Goal: Transaction & Acquisition: Purchase product/service

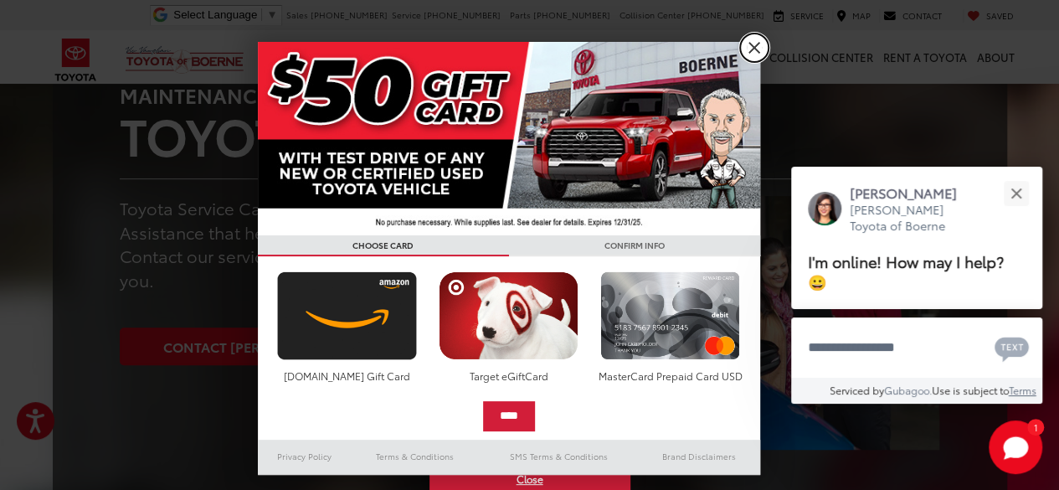
click at [746, 51] on link "X" at bounding box center [754, 47] width 28 height 28
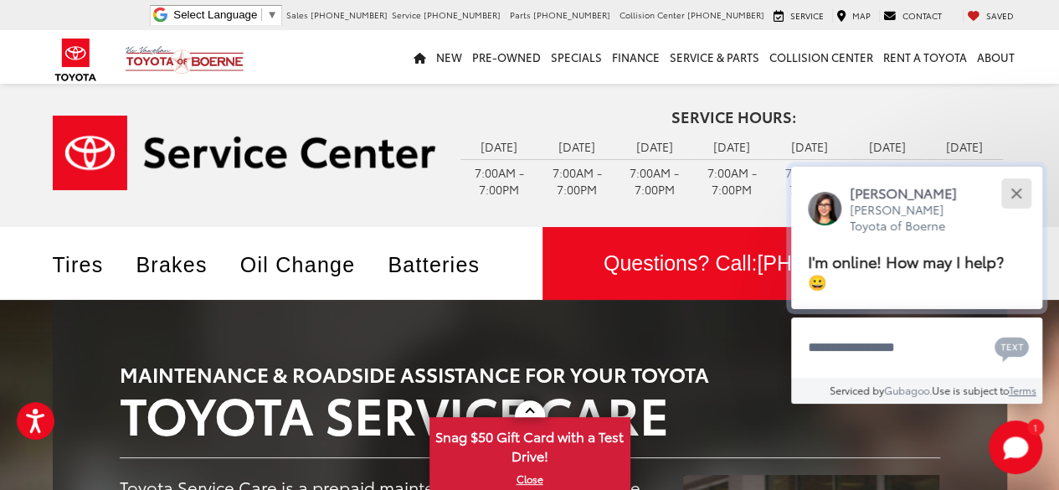
click at [1012, 196] on div "Close" at bounding box center [1015, 192] width 11 height 11
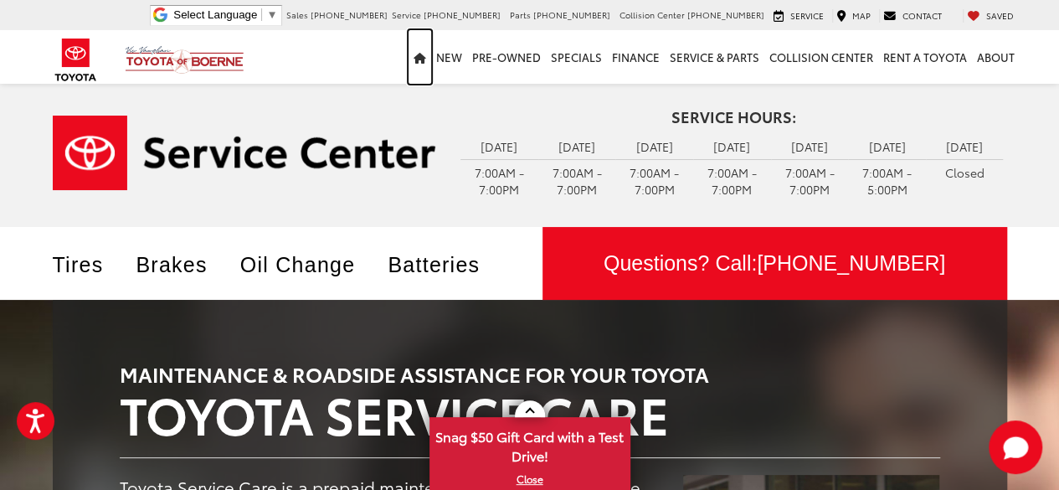
click at [422, 61] on icon "Home" at bounding box center [419, 58] width 13 height 11
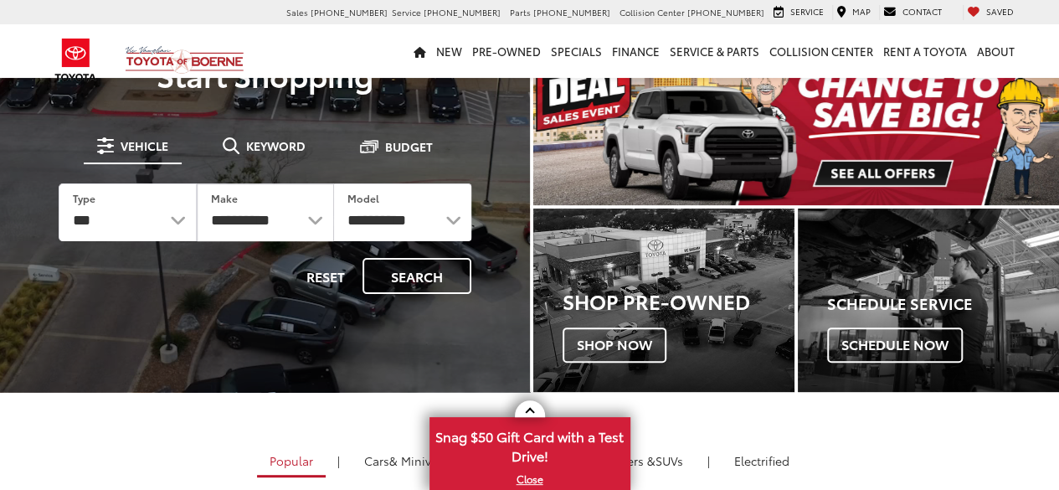
scroll to position [100, 0]
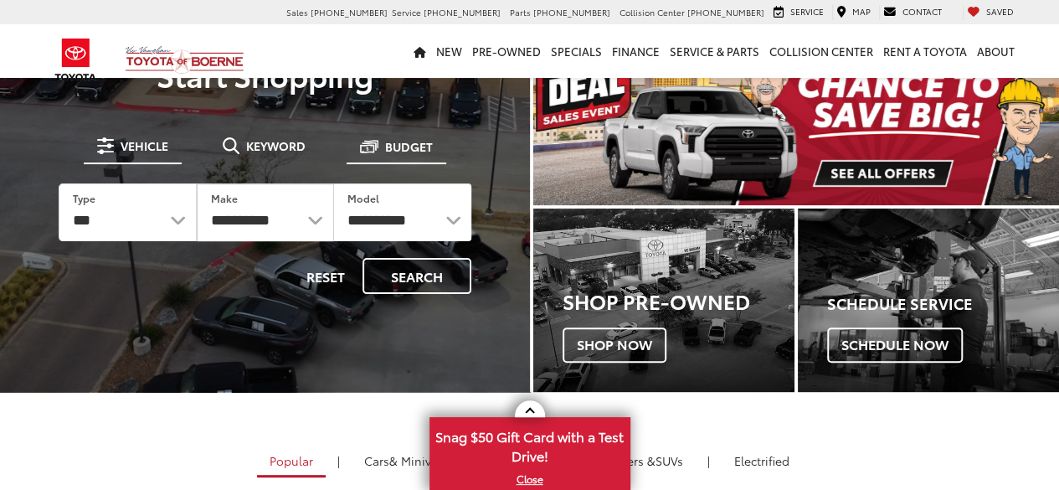
click at [394, 147] on span "Budget" at bounding box center [409, 147] width 48 height 12
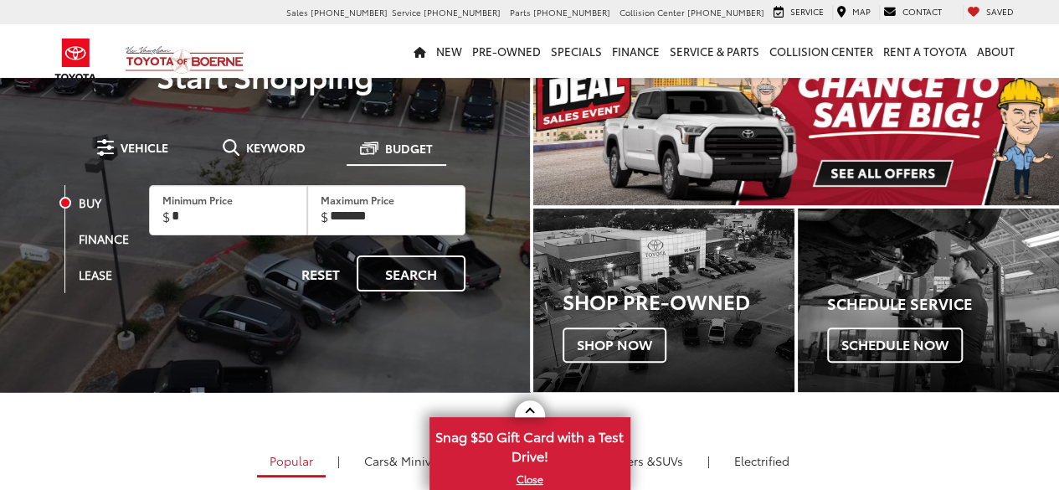
scroll to position [0, 0]
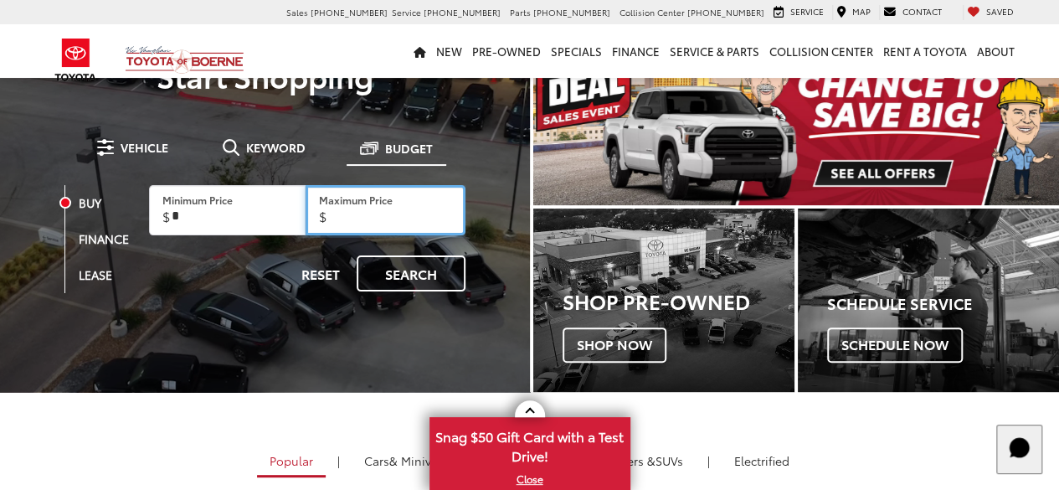
click at [385, 214] on input "Maximum Price" at bounding box center [385, 210] width 160 height 50
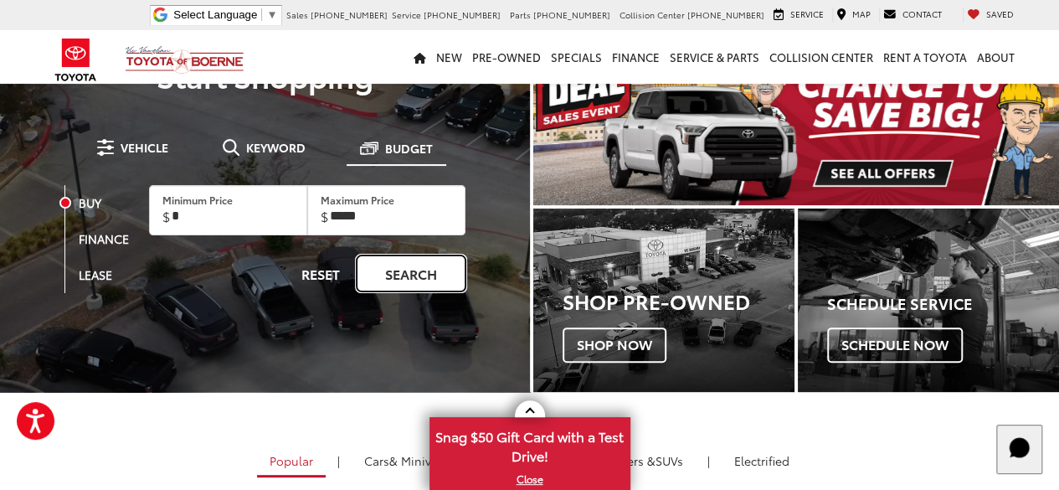
click at [413, 288] on link "Search" at bounding box center [411, 273] width 109 height 36
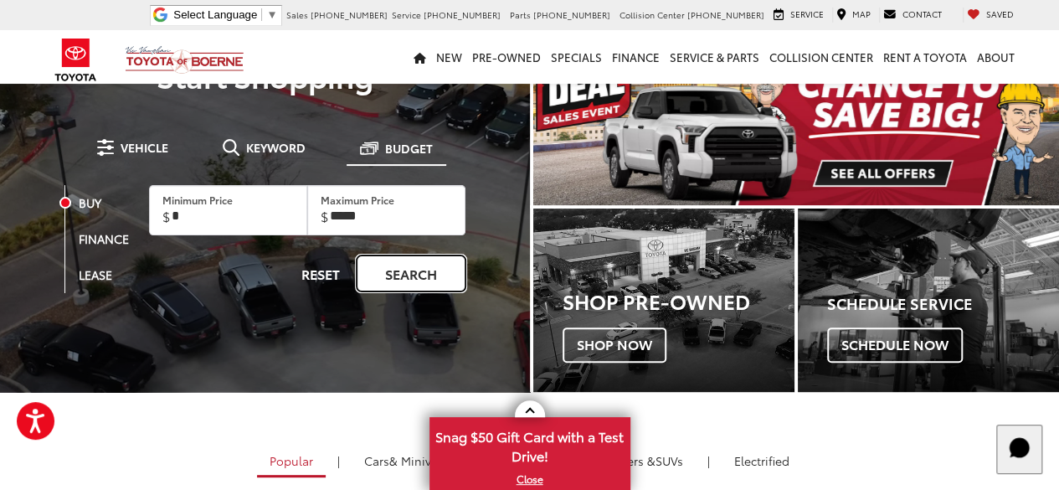
type input "******"
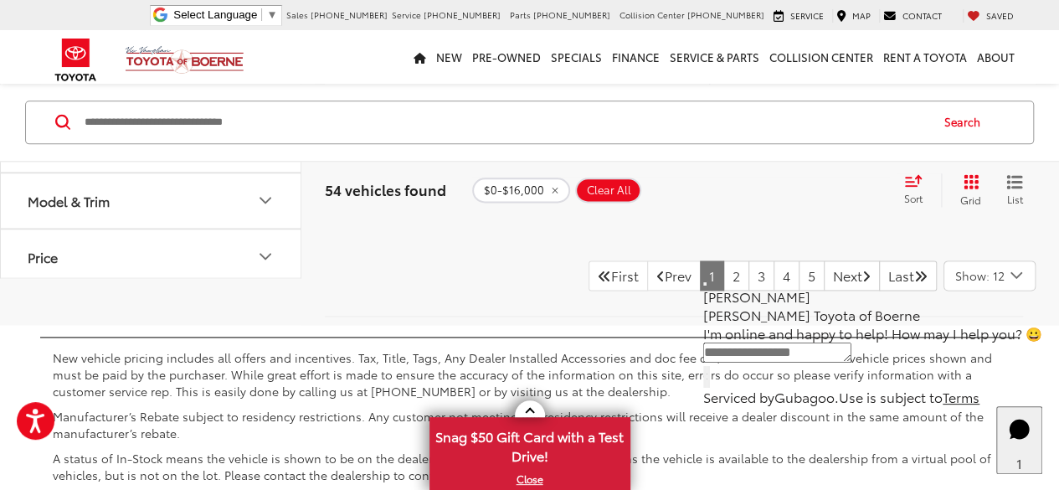
scroll to position [7375, 0]
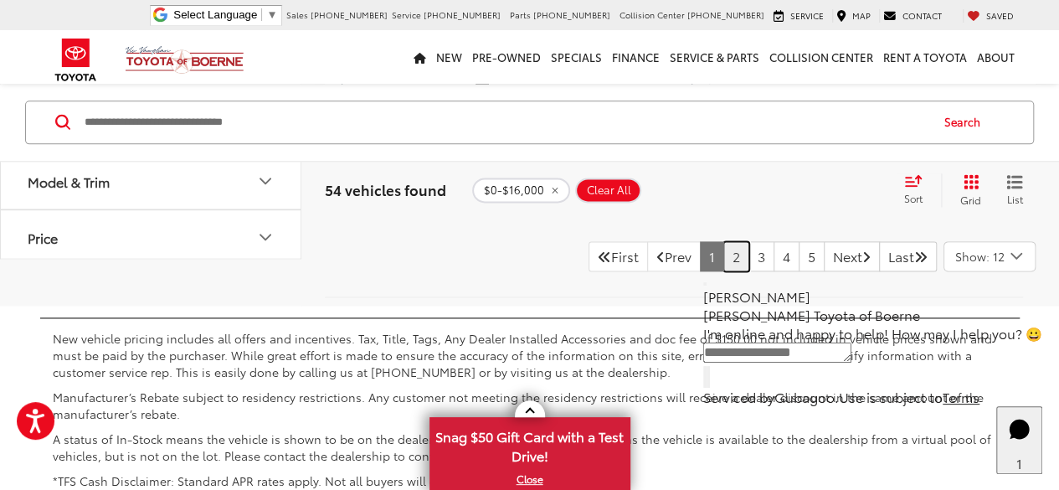
click at [723, 271] on link "2" at bounding box center [736, 256] width 26 height 30
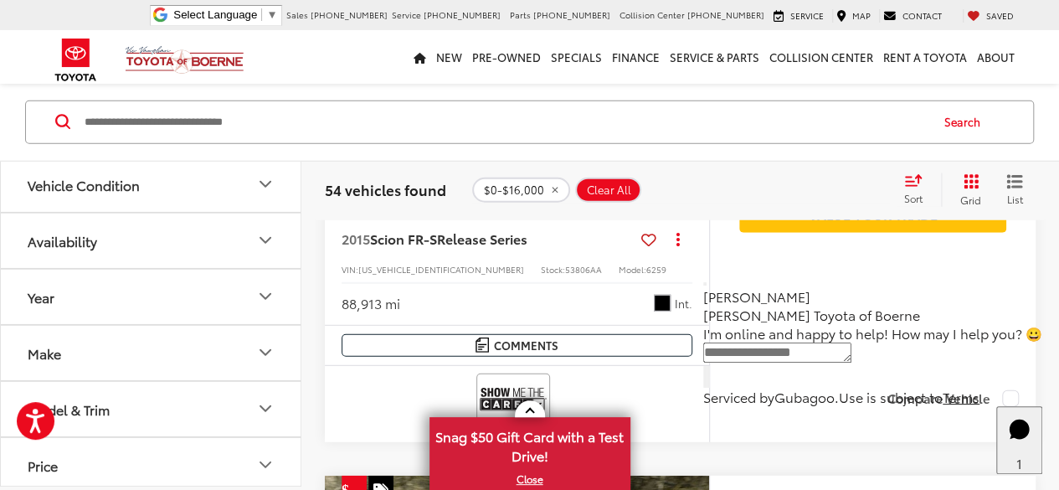
scroll to position [5385, 0]
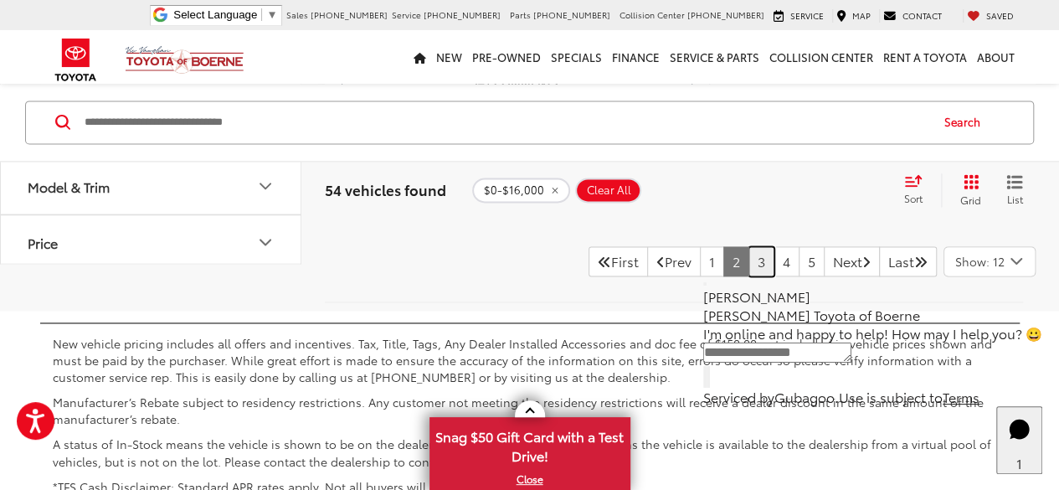
click at [748, 246] on link "3" at bounding box center [761, 261] width 26 height 30
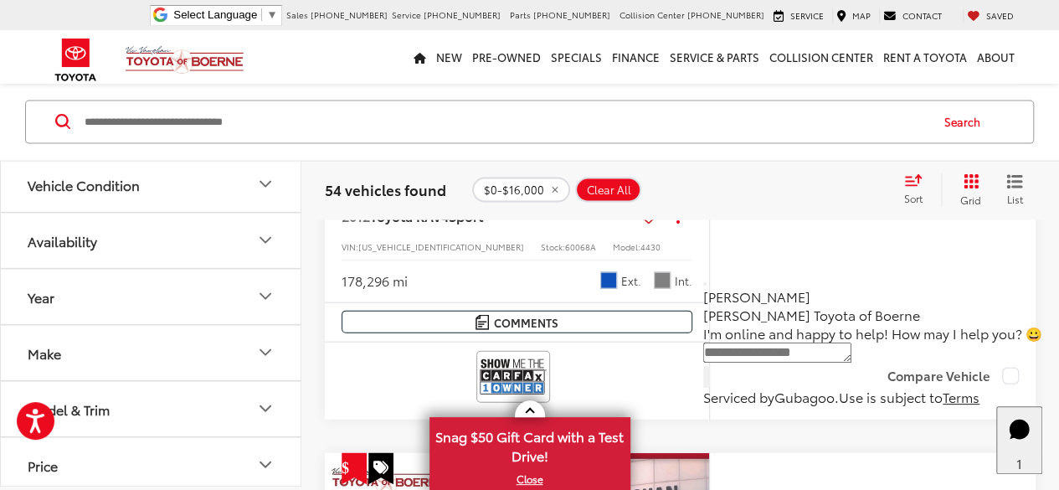
scroll to position [1756, 0]
click at [271, 362] on button "Make" at bounding box center [151, 352] width 301 height 54
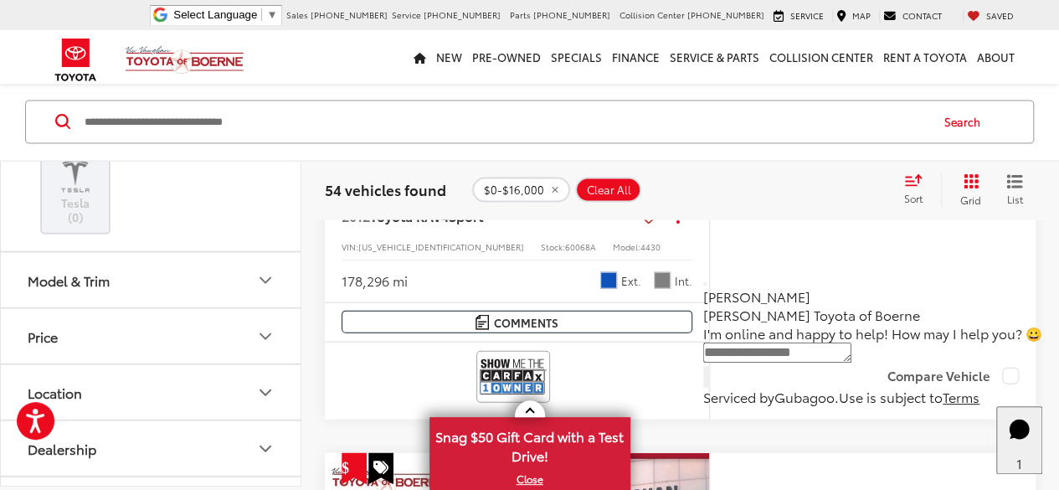
scroll to position [814, 0]
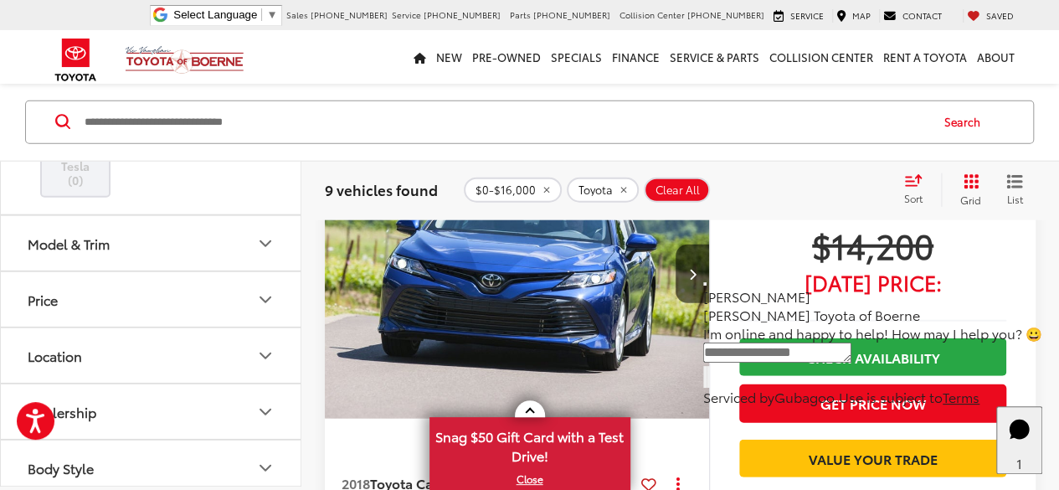
scroll to position [5209, 0]
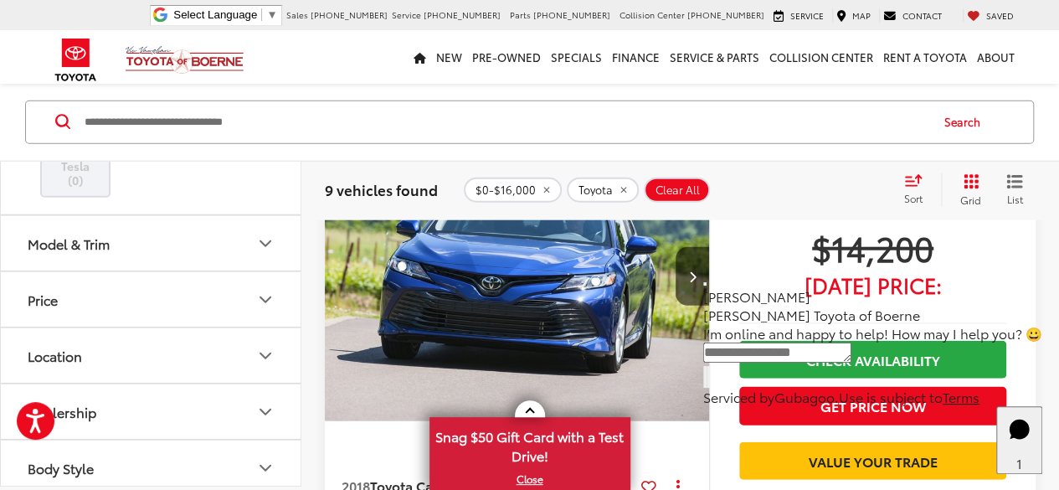
click at [517, 193] on span "$0-$16,000" at bounding box center [505, 189] width 60 height 13
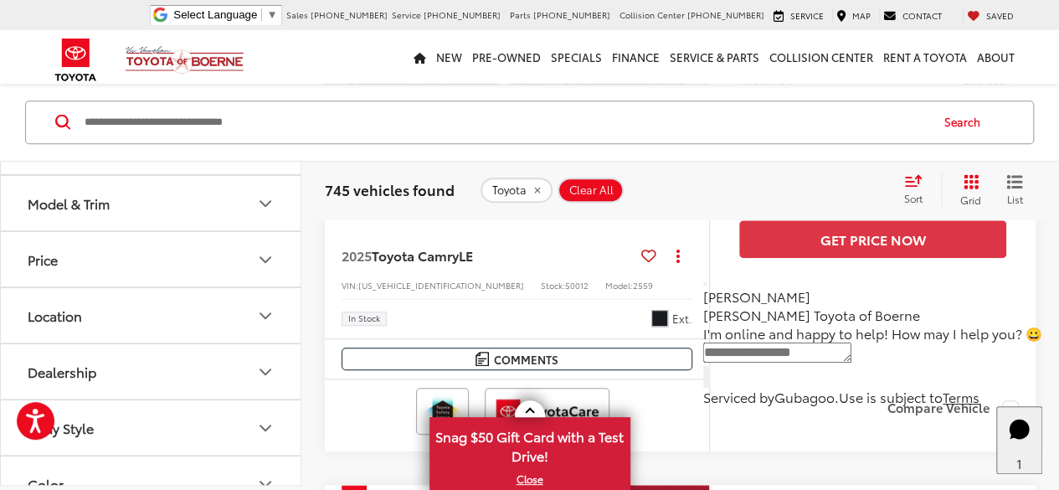
scroll to position [406, 0]
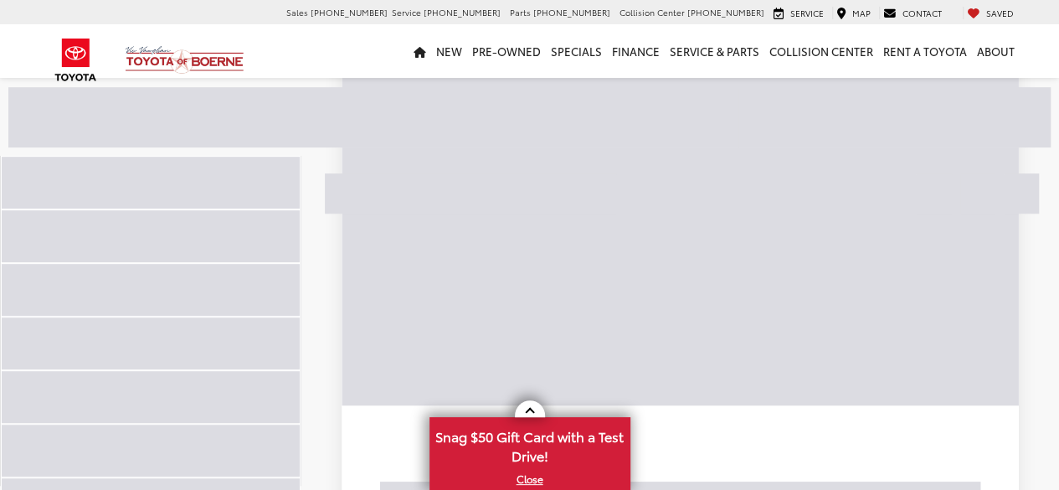
scroll to position [126, 0]
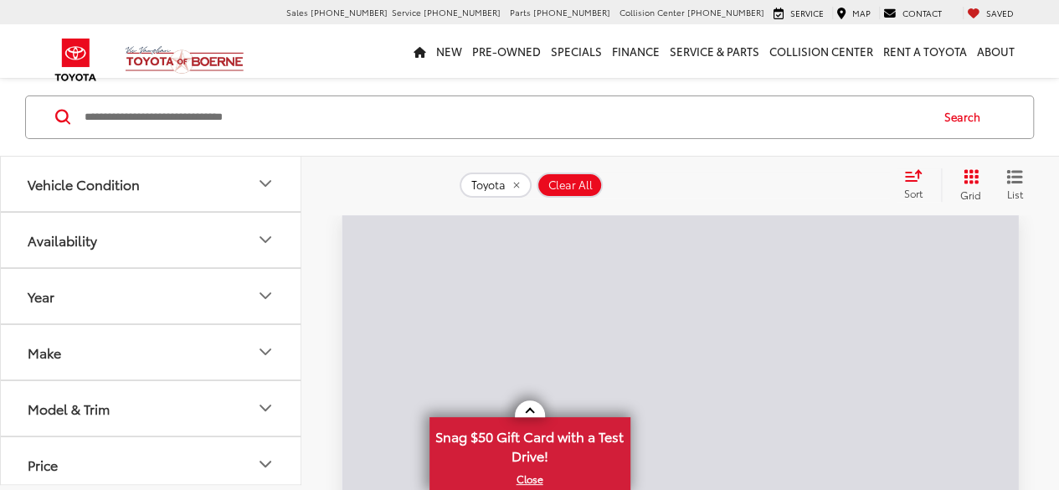
click at [268, 455] on icon "Price" at bounding box center [265, 464] width 20 height 20
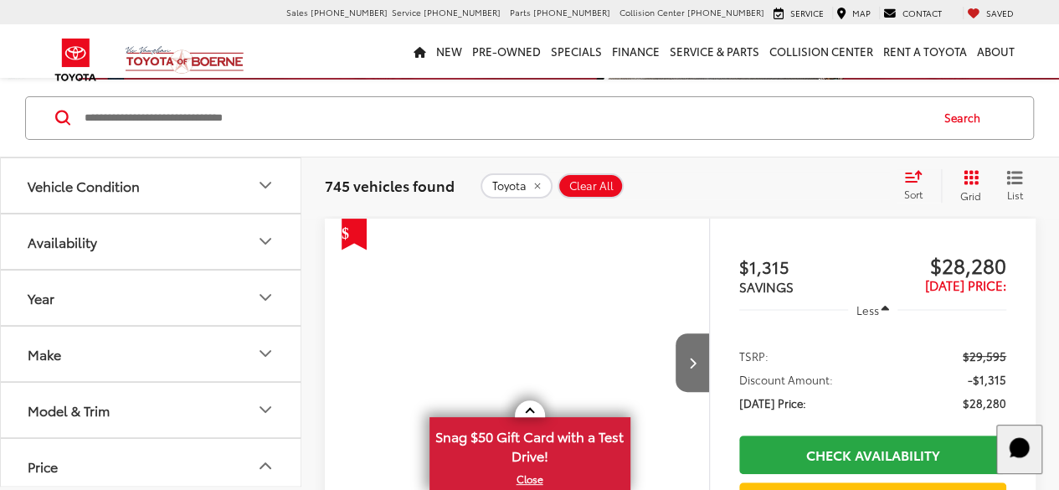
scroll to position [415, 0]
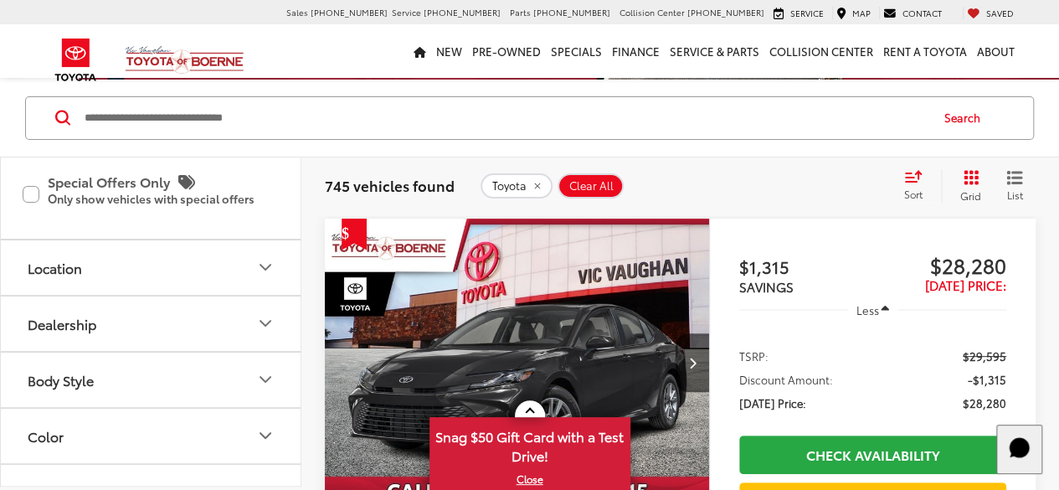
click at [256, 110] on input "******" at bounding box center [220, 94] width 106 height 33
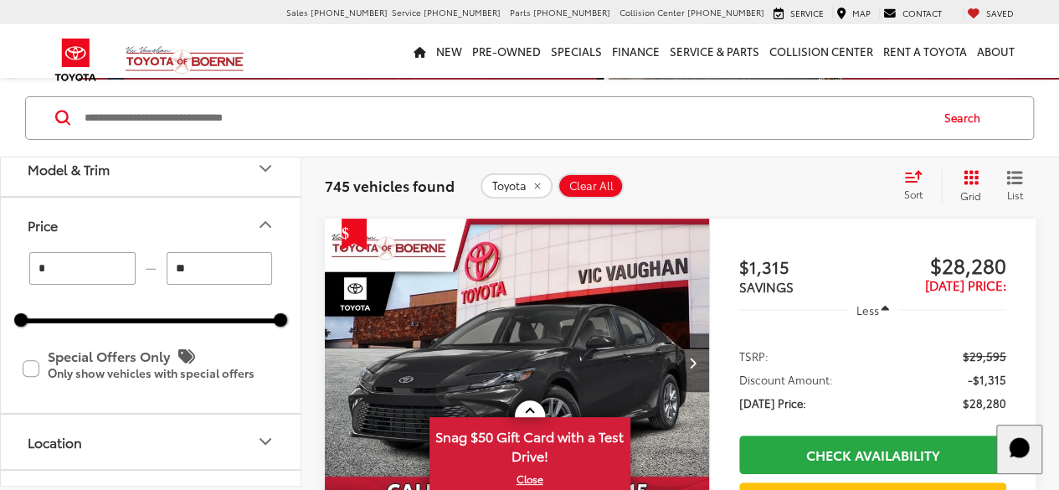
type input "*"
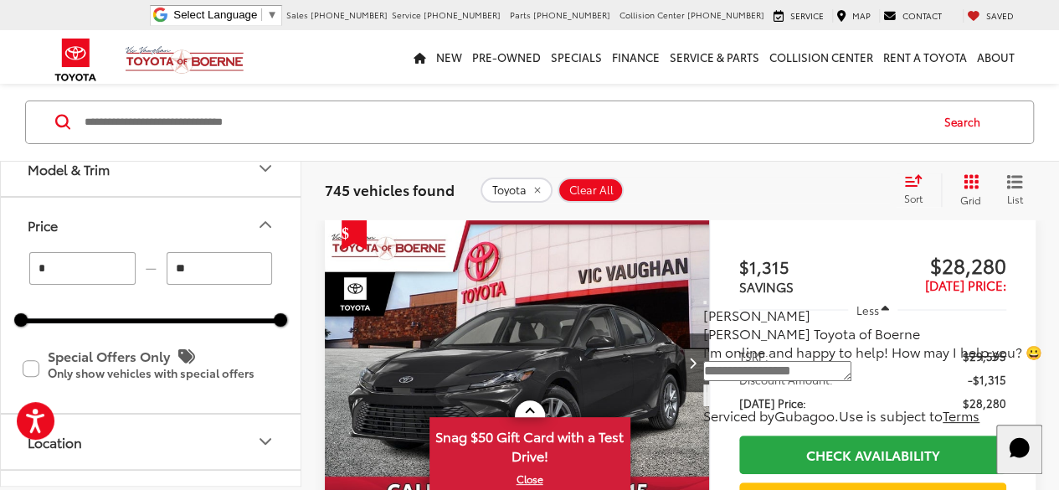
scroll to position [0, 0]
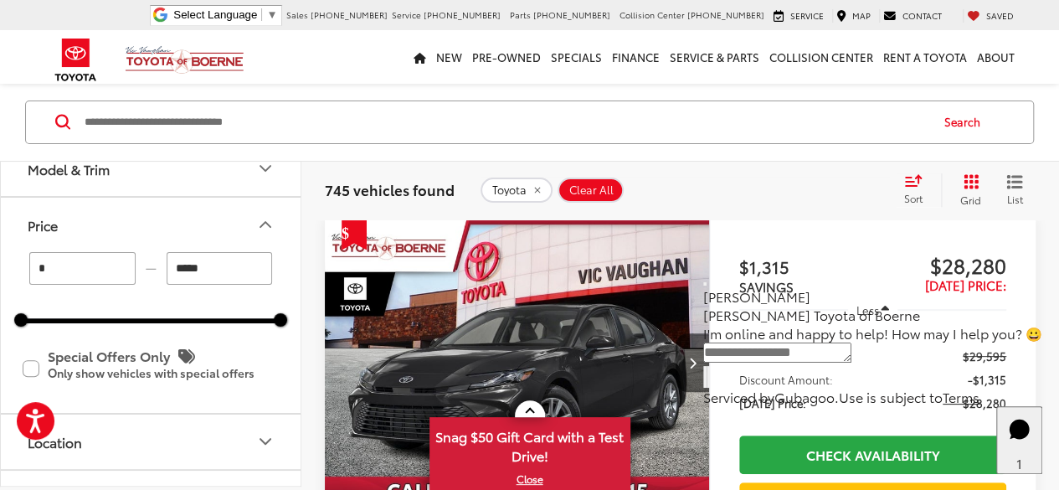
type input "******"
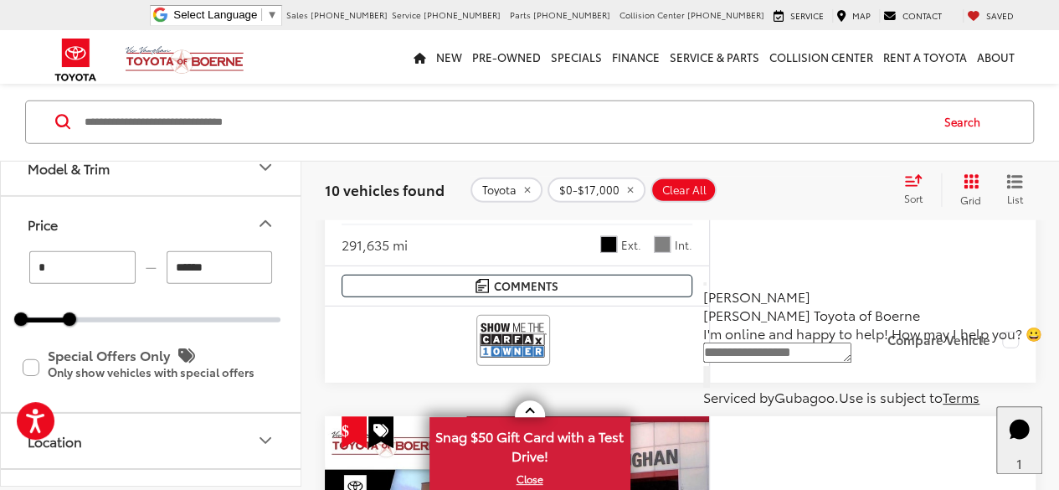
scroll to position [2159, 0]
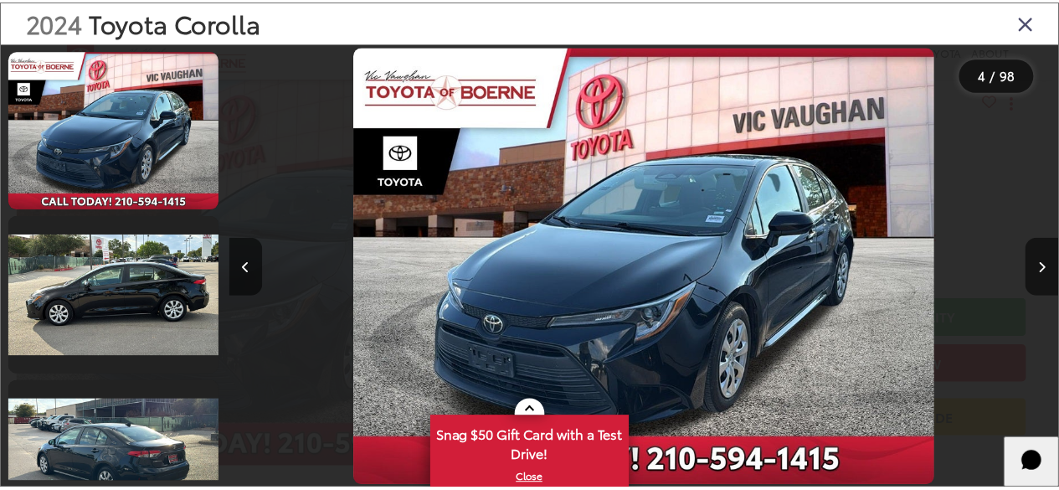
scroll to position [0, 933]
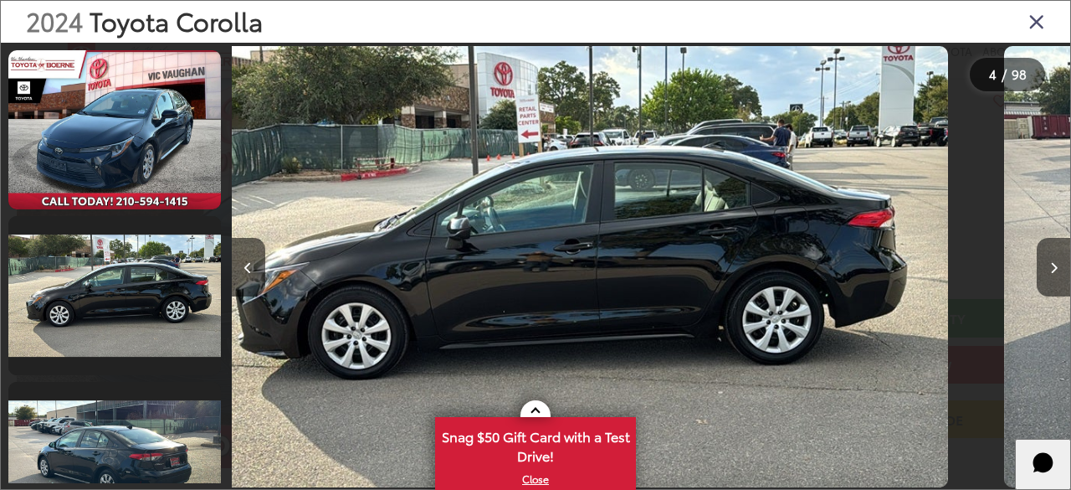
click at [1040, 25] on icon "Close gallery" at bounding box center [1037, 21] width 17 height 22
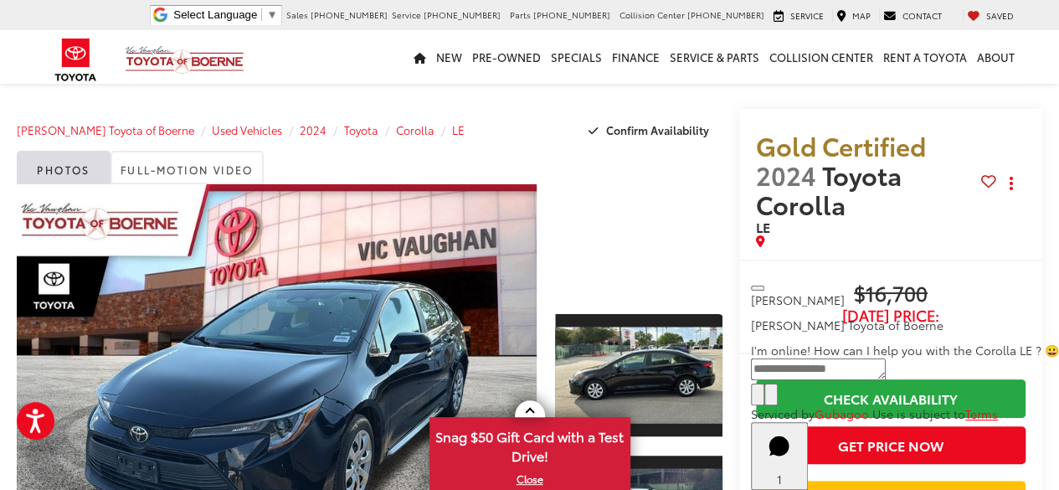
scroll to position [0, 0]
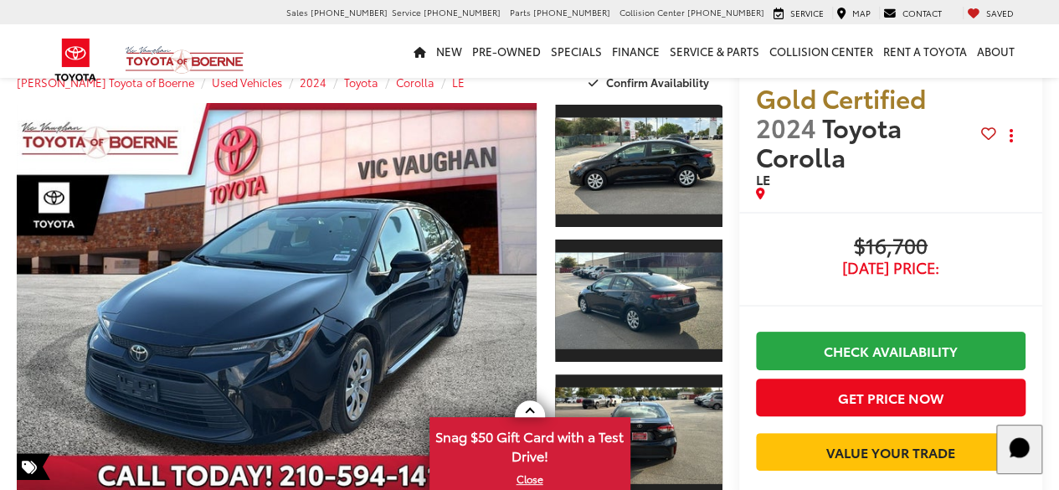
scroll to position [286, 0]
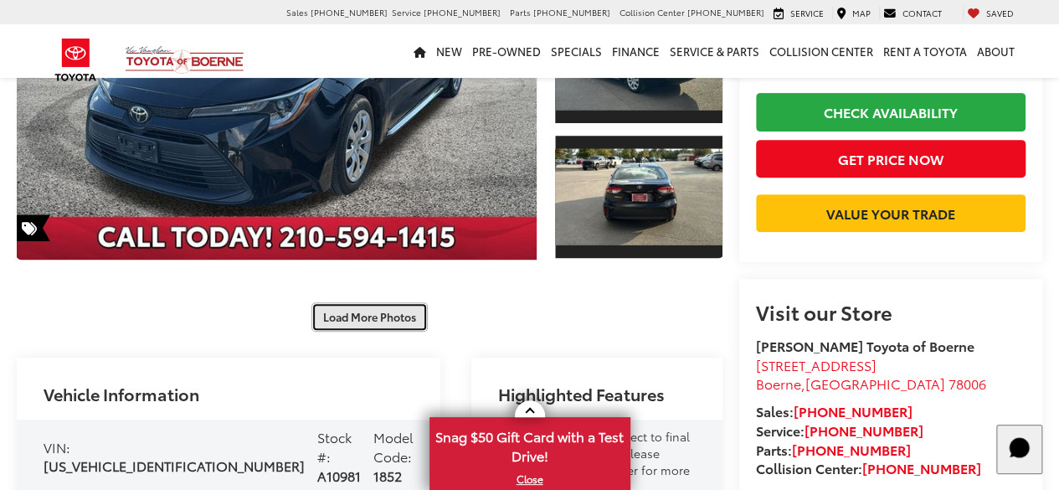
click at [382, 302] on button "Load More Photos" at bounding box center [369, 316] width 116 height 29
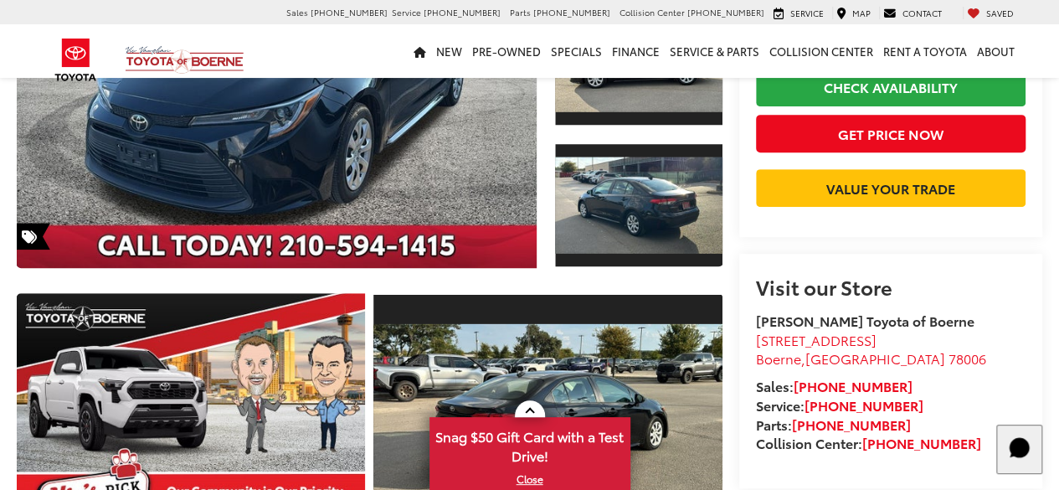
scroll to position [721, 0]
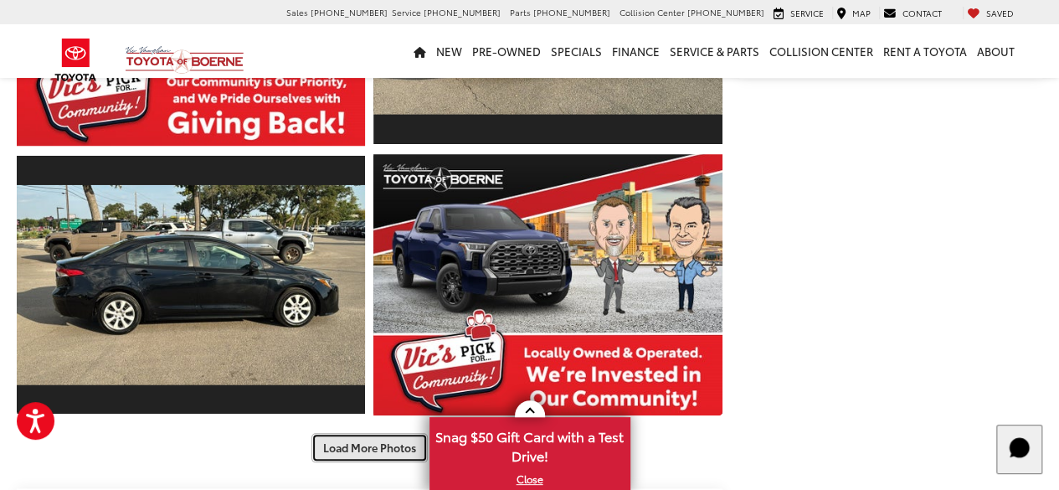
click at [377, 433] on button "Load More Photos" at bounding box center [369, 447] width 116 height 29
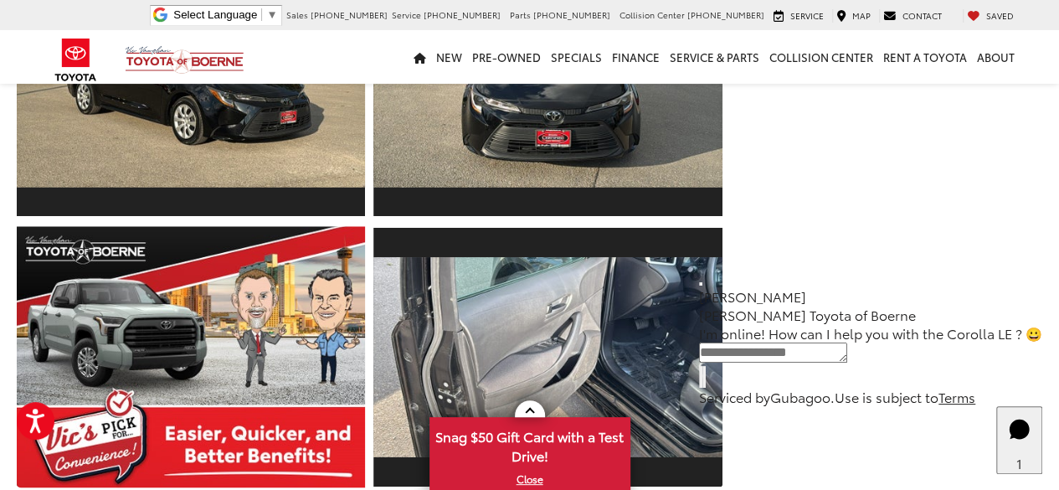
scroll to position [1216, 0]
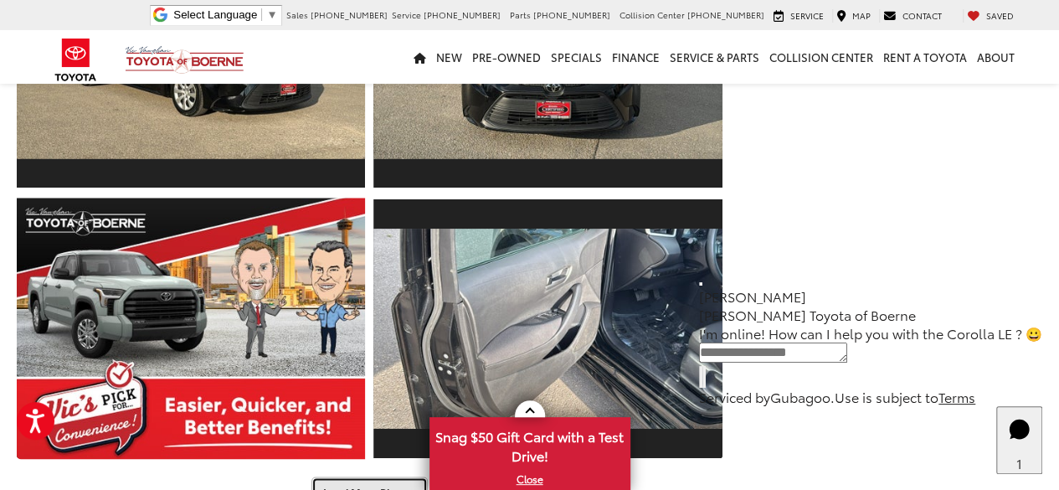
click at [365, 476] on button "Load More Photos" at bounding box center [369, 490] width 116 height 29
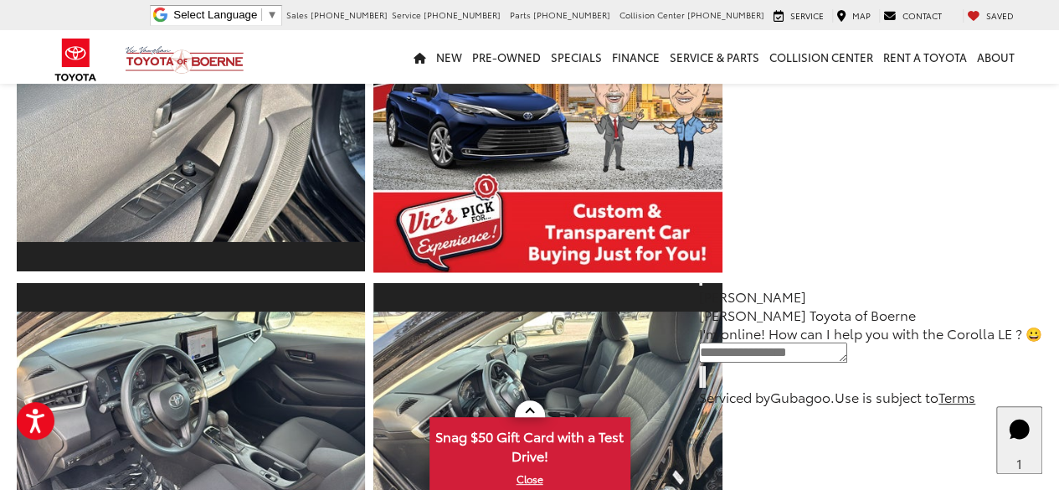
scroll to position [1712, 0]
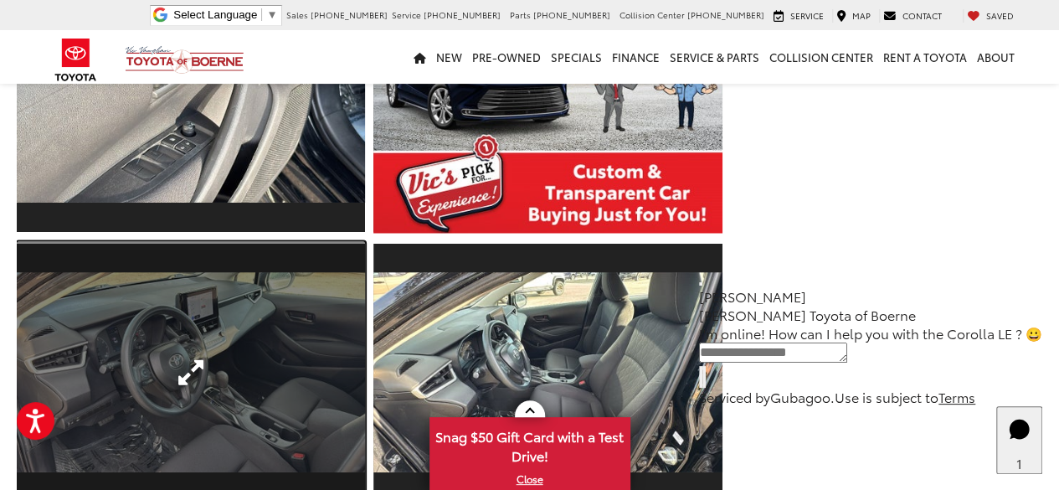
click at [295, 366] on link "Expand Photo 14" at bounding box center [191, 372] width 348 height 261
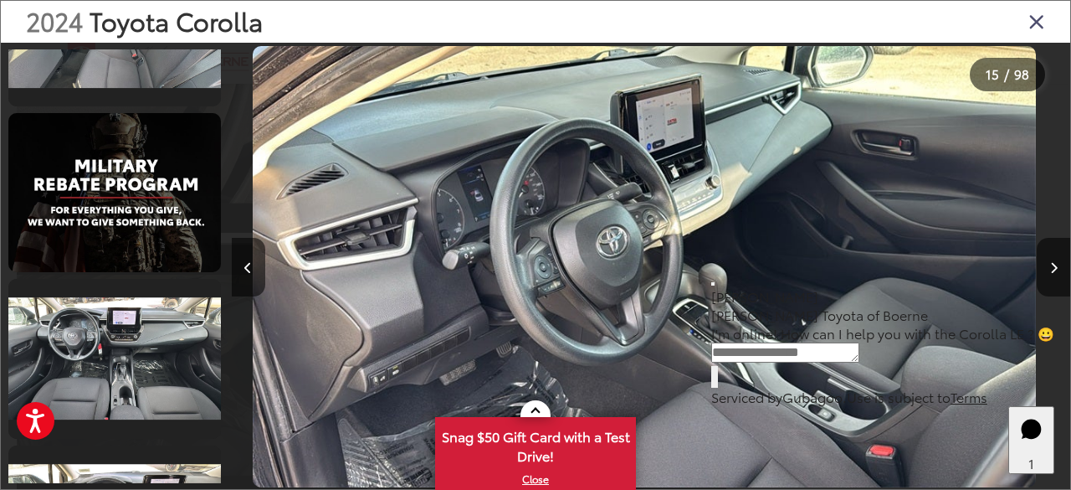
scroll to position [3796, 0]
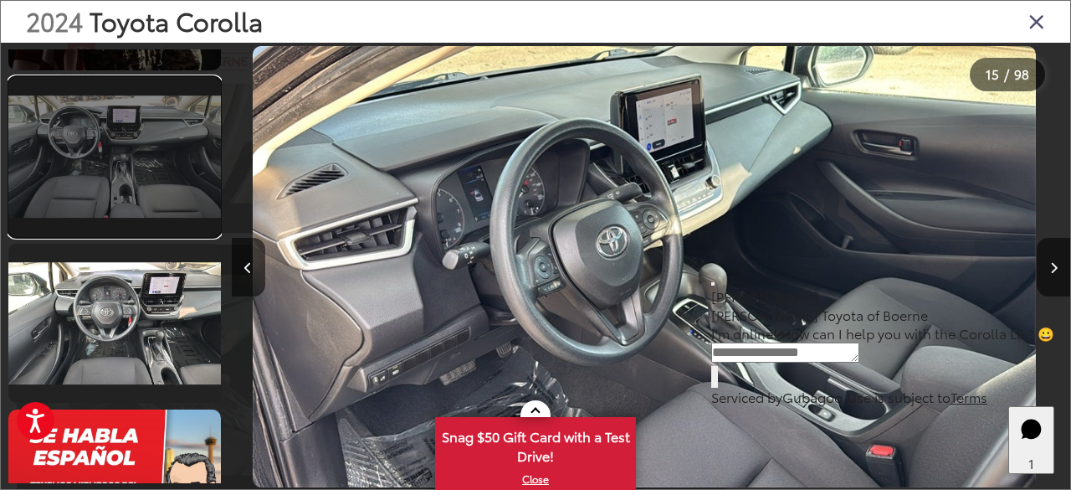
click at [181, 218] on link at bounding box center [114, 156] width 213 height 159
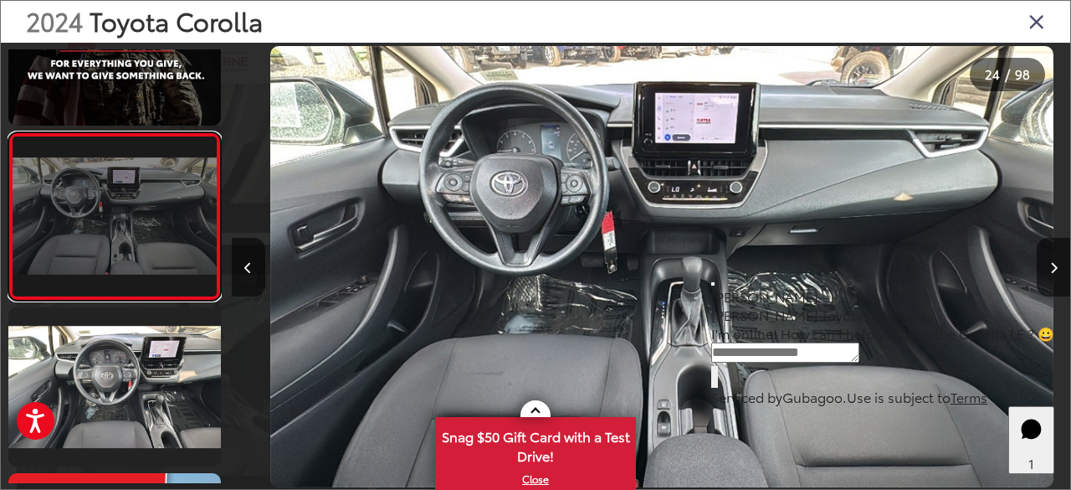
scroll to position [0, 19306]
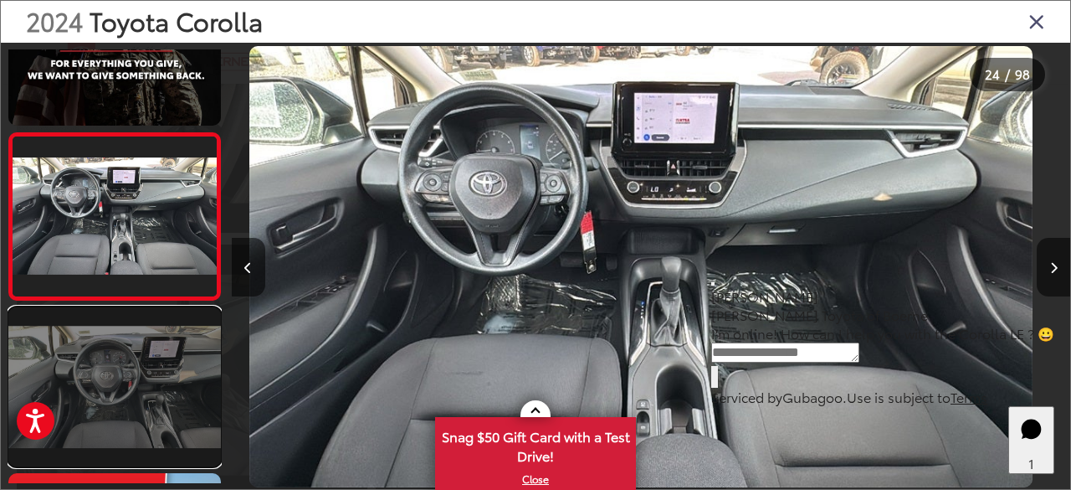
click at [158, 405] on link at bounding box center [114, 386] width 213 height 159
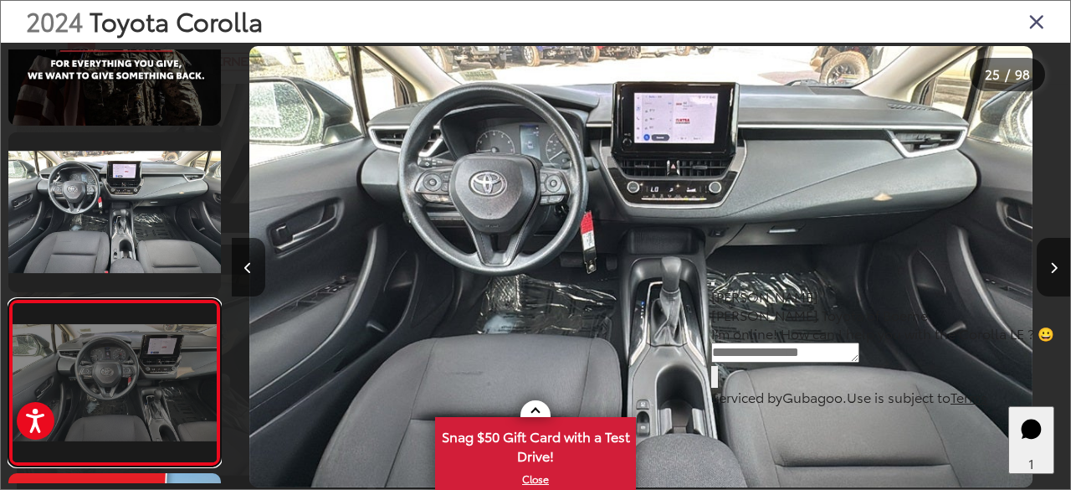
scroll to position [0, 20146]
